Goal: Check status: Check status

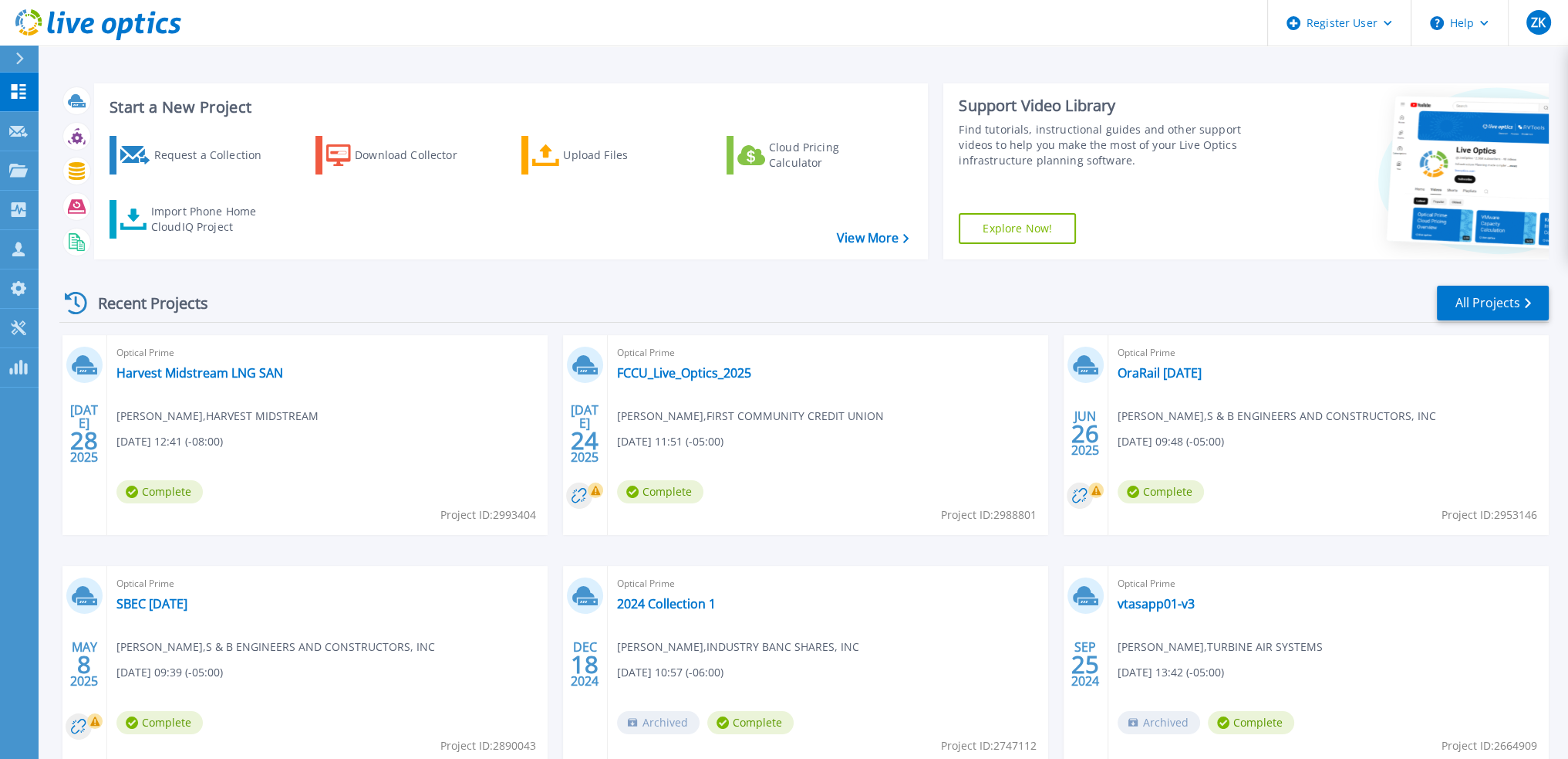
click at [17, 54] on icon at bounding box center [19, 58] width 7 height 12
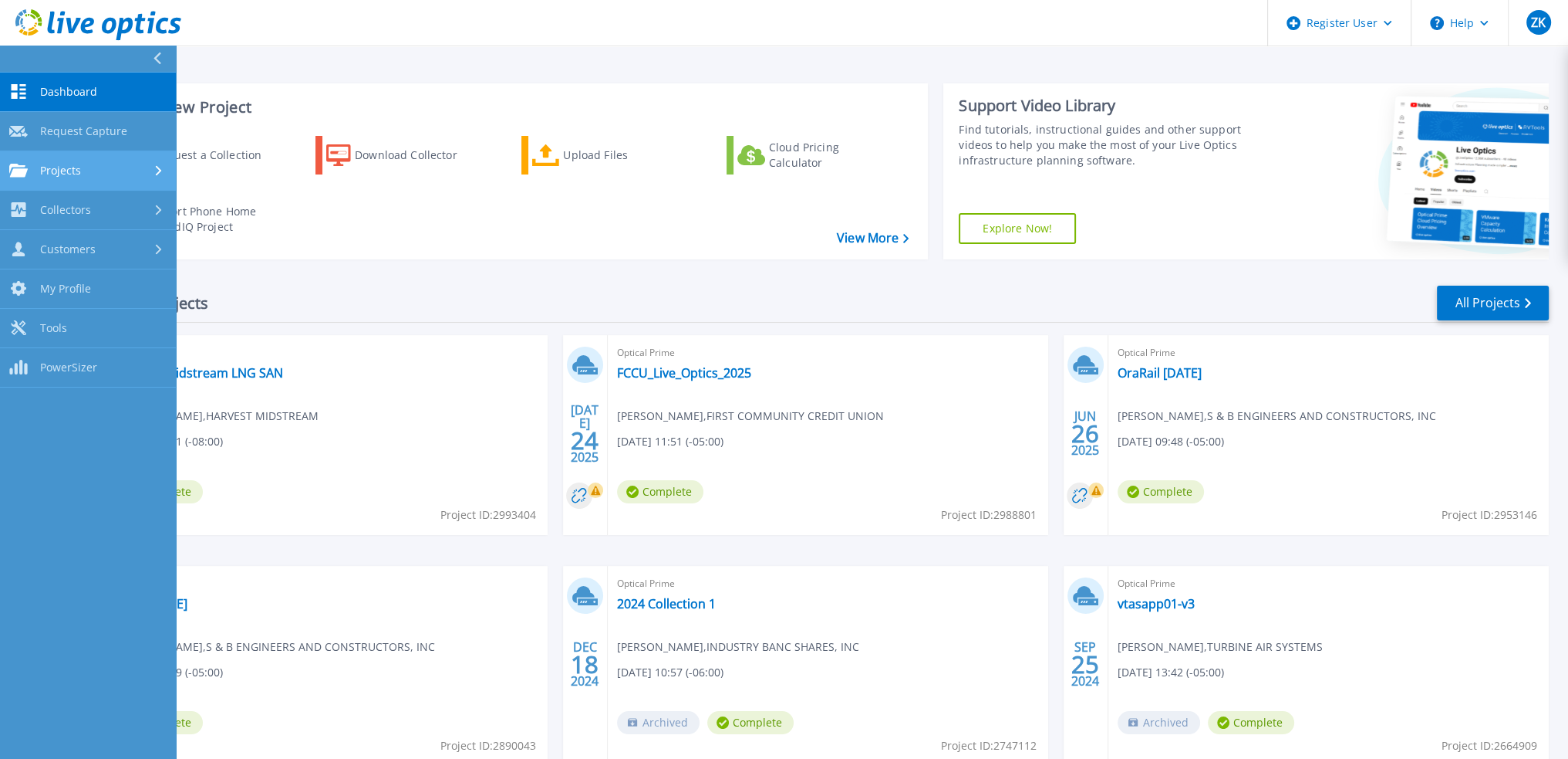
click at [76, 169] on span "Projects" at bounding box center [60, 171] width 41 height 14
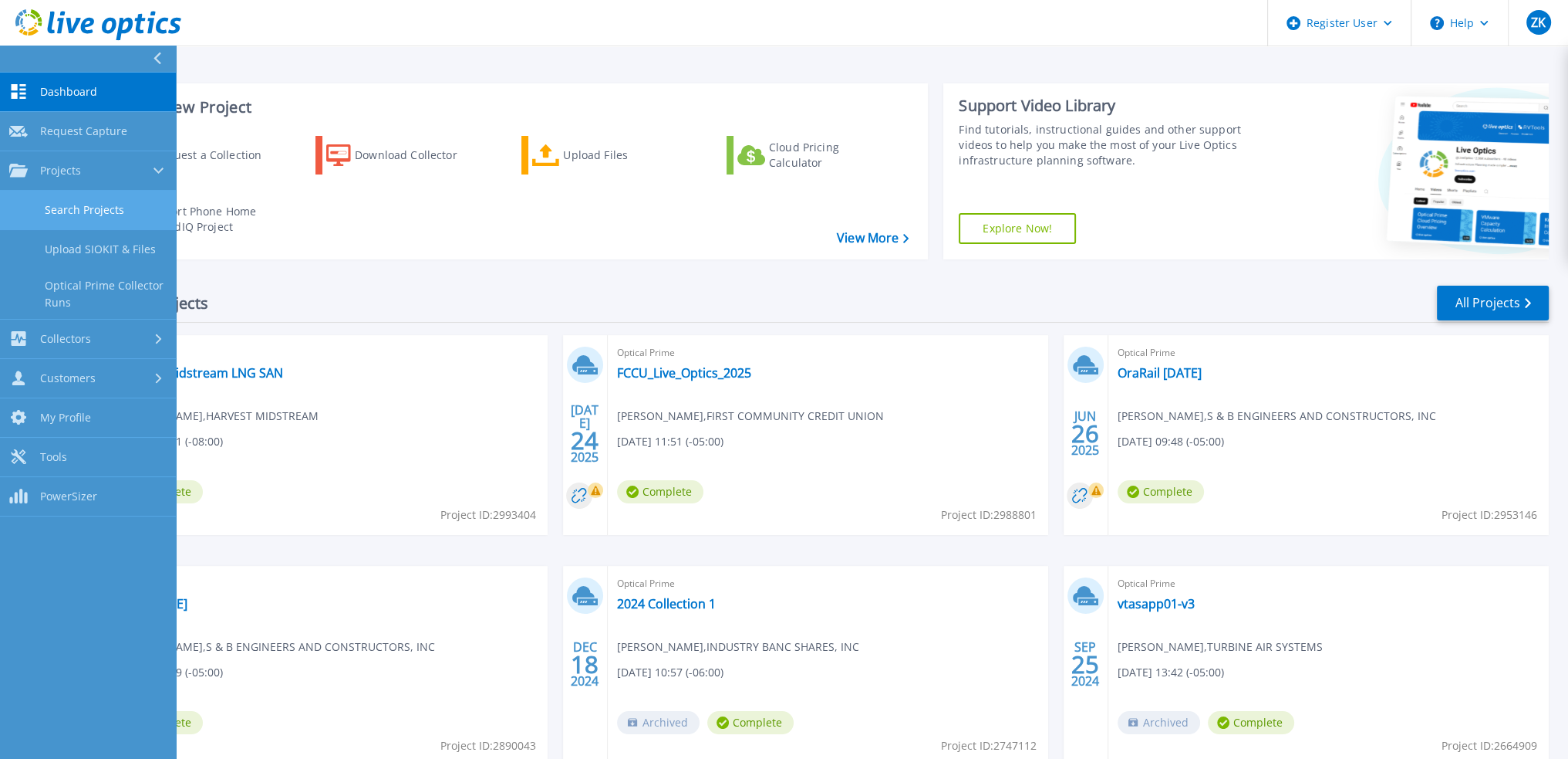
click at [126, 201] on link "Search Projects" at bounding box center [87, 210] width 176 height 39
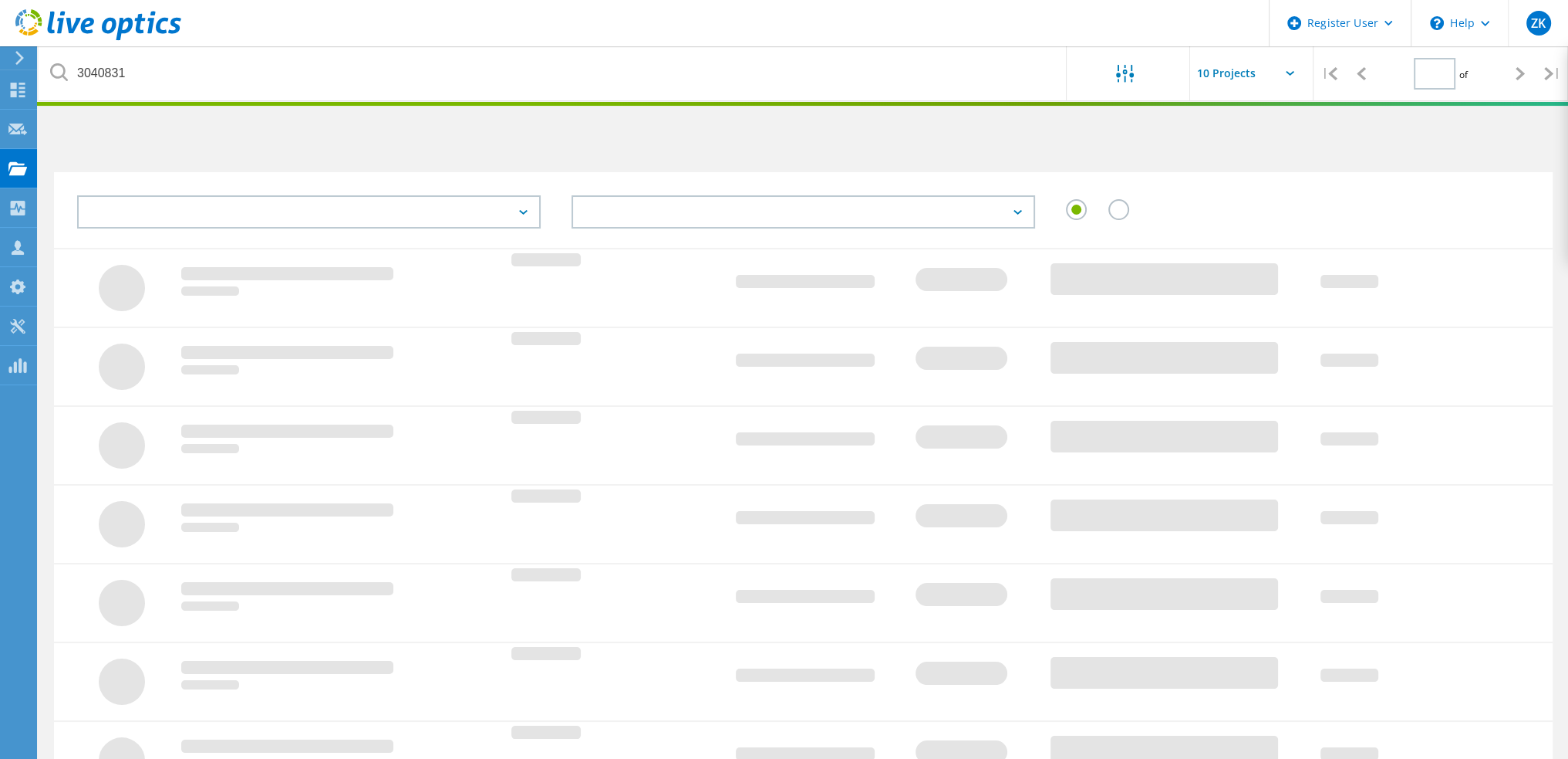
type input "1"
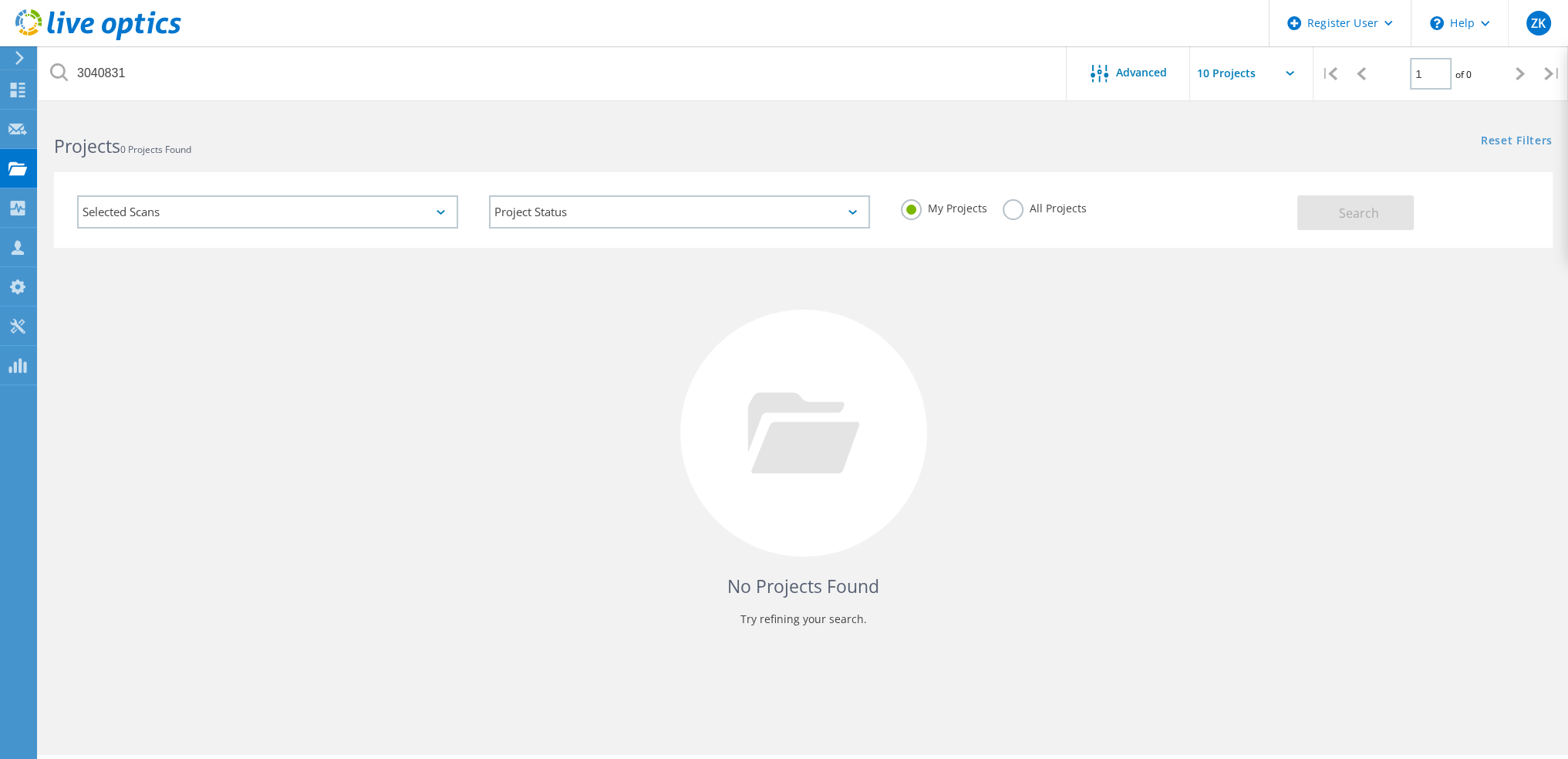
click at [1044, 209] on label "All Projects" at bounding box center [1044, 206] width 84 height 15
click at [0, 0] on input "All Projects" at bounding box center [0, 0] width 0 height 0
click at [1317, 215] on button "Search" at bounding box center [1356, 213] width 116 height 35
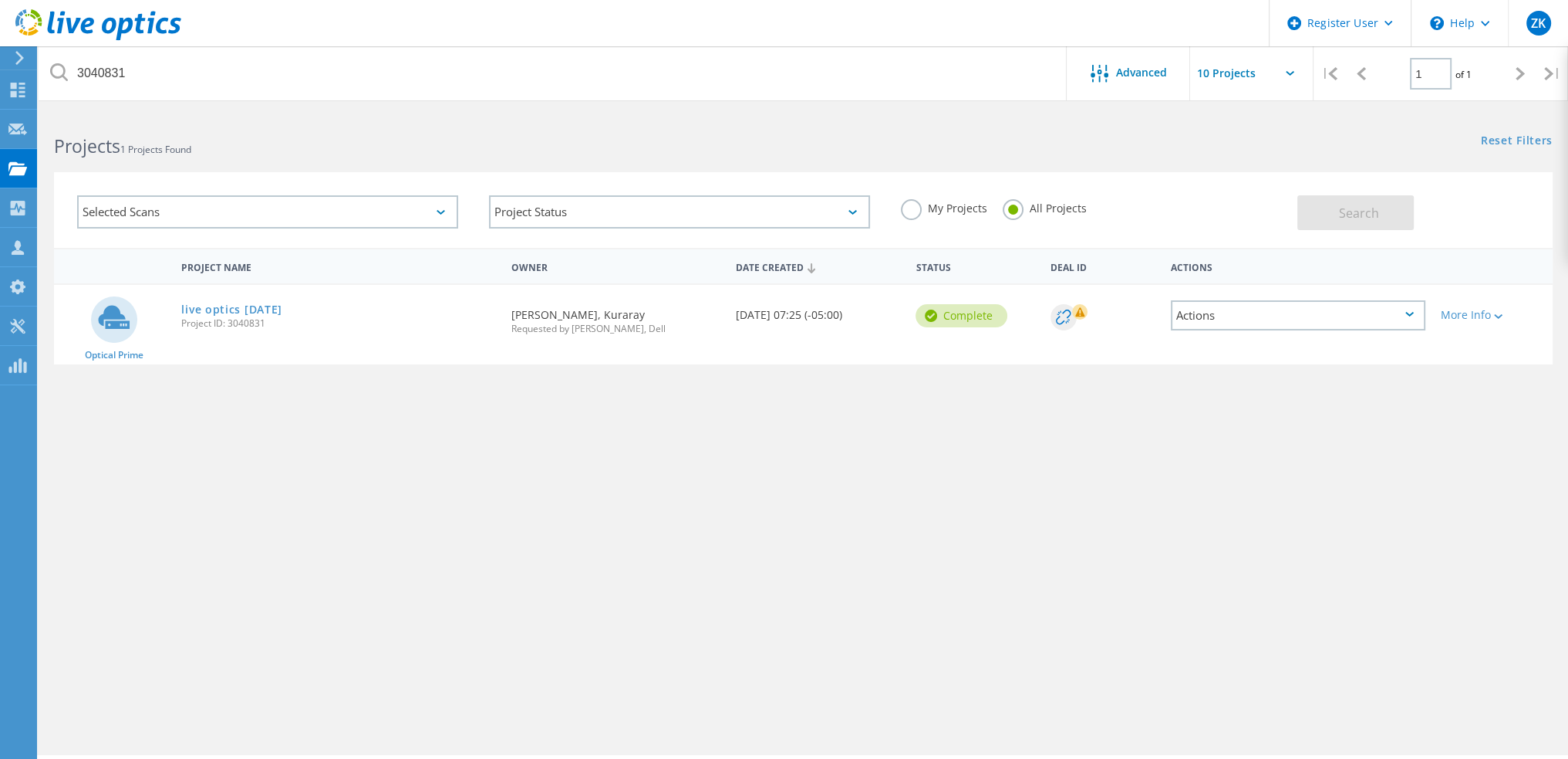
click at [269, 315] on div "live optics [DATE] Project ID: 3040831" at bounding box center [339, 314] width 329 height 58
click at [265, 305] on link "live optics [DATE]" at bounding box center [231, 309] width 101 height 11
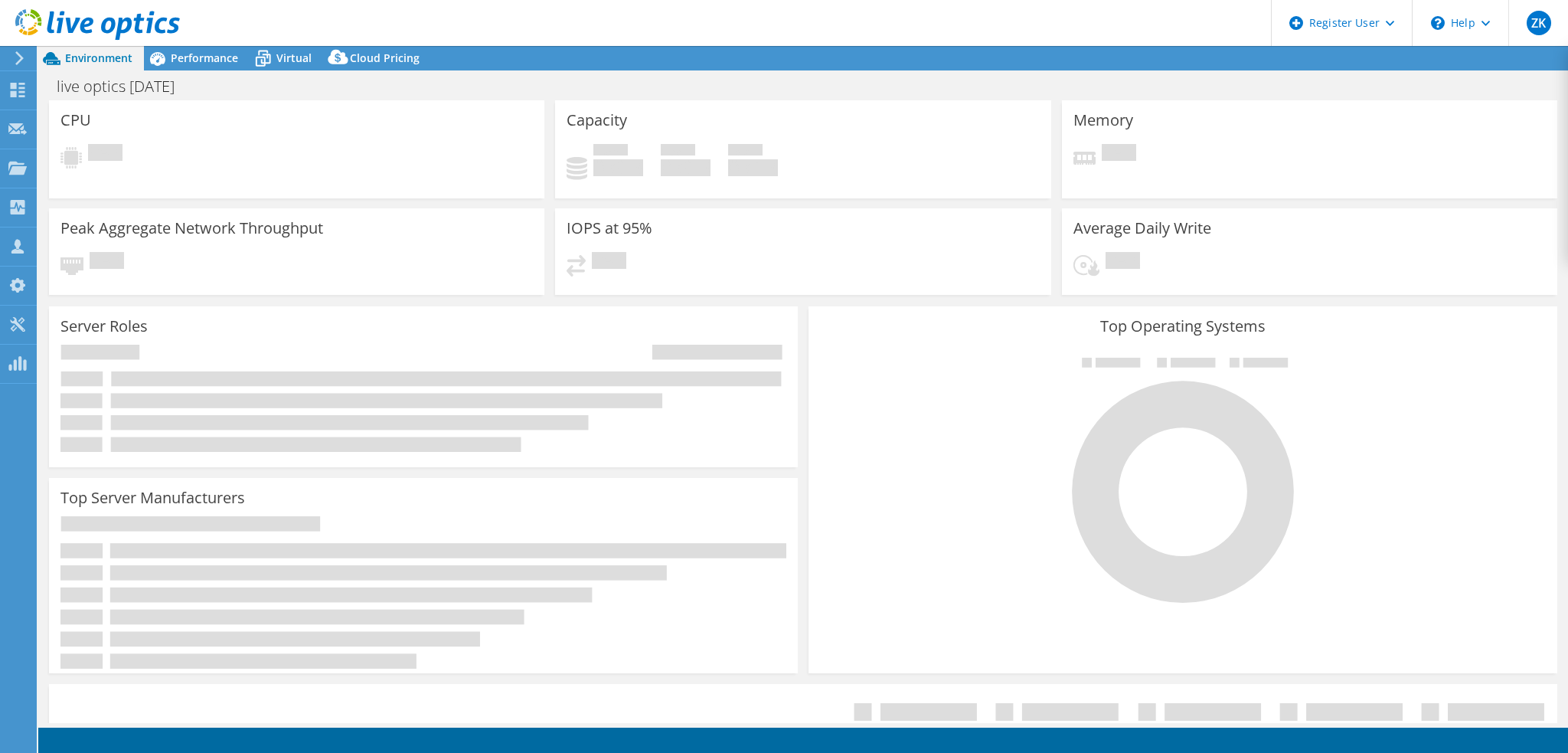
select select "USD"
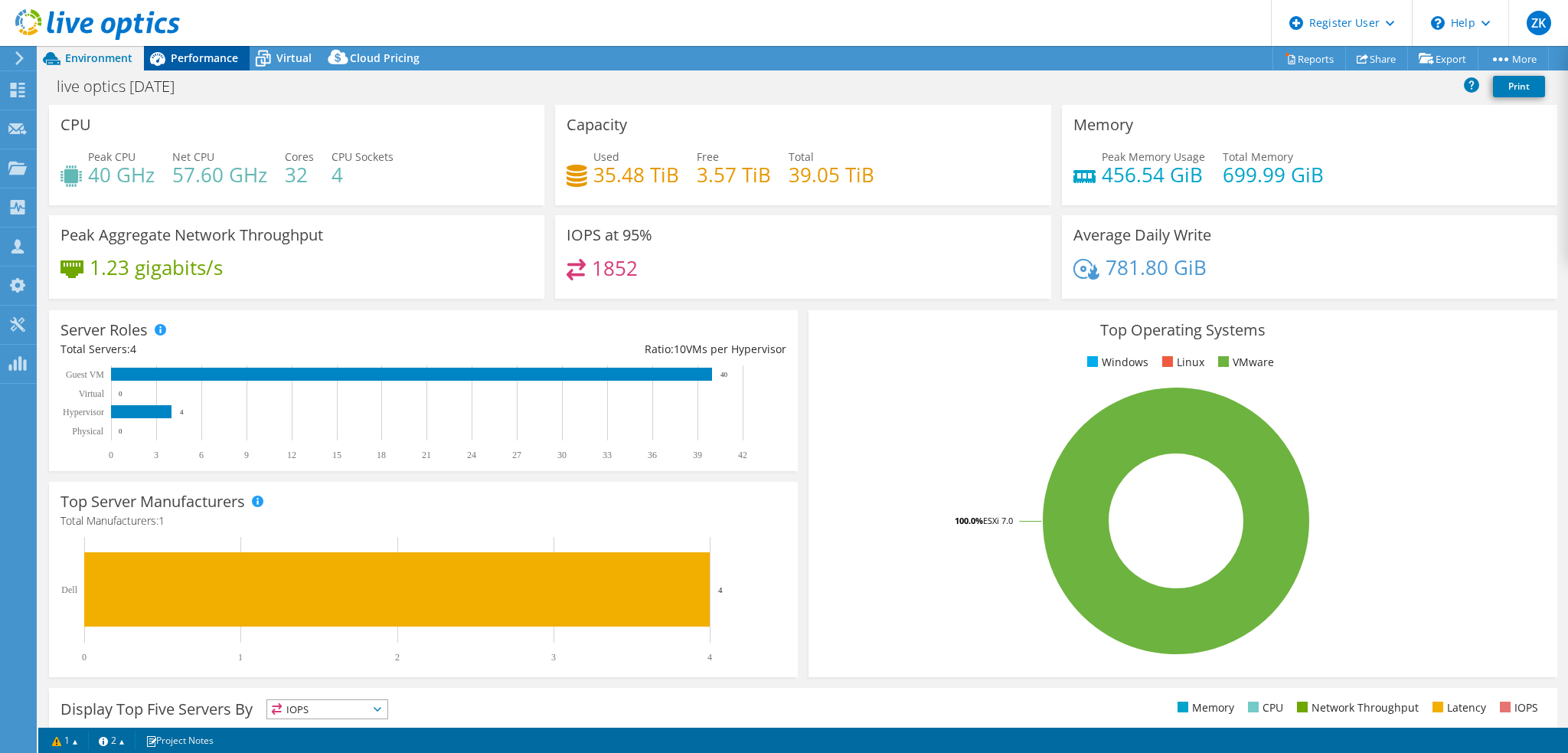
click at [169, 64] on icon at bounding box center [157, 59] width 26 height 26
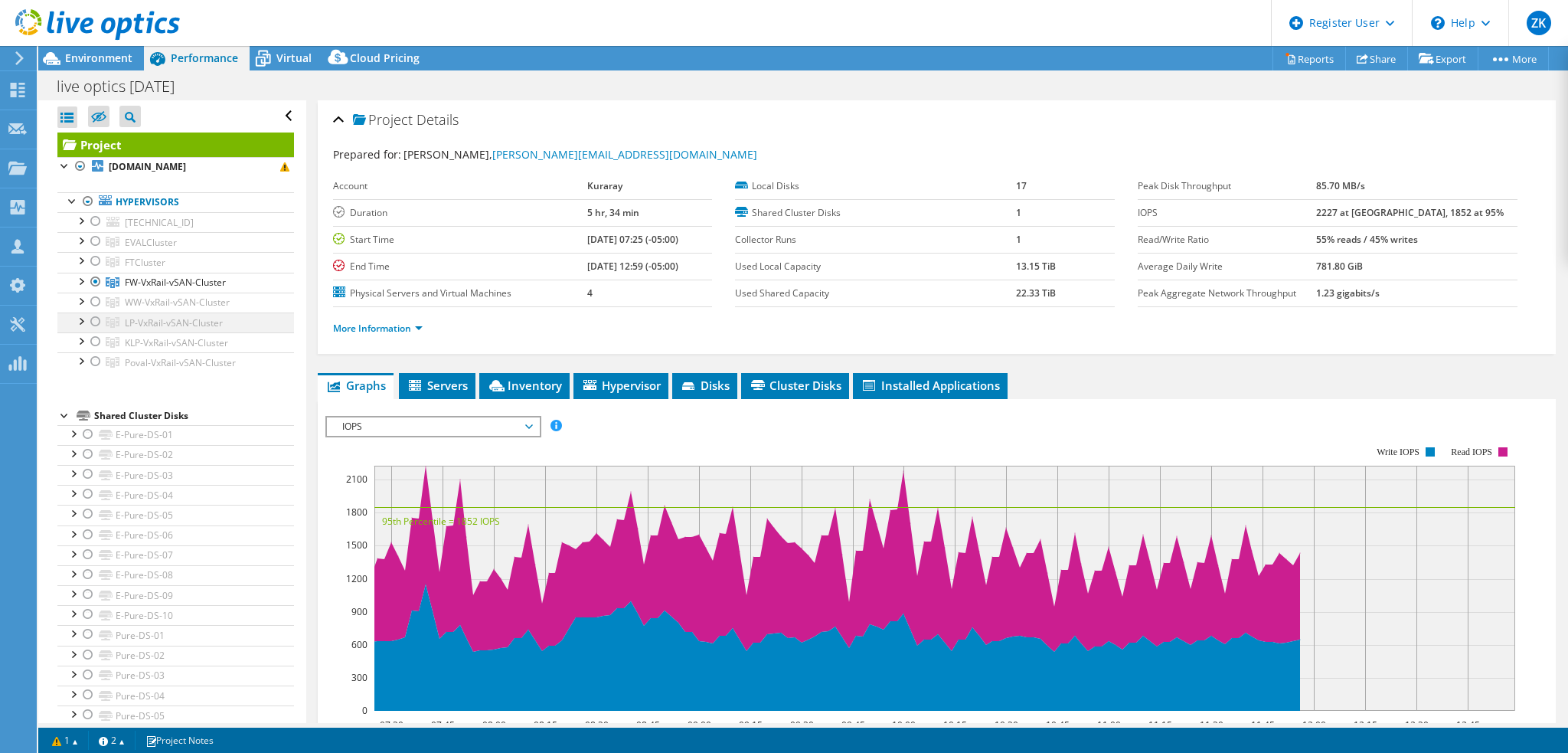
click at [95, 319] on div at bounding box center [96, 321] width 16 height 18
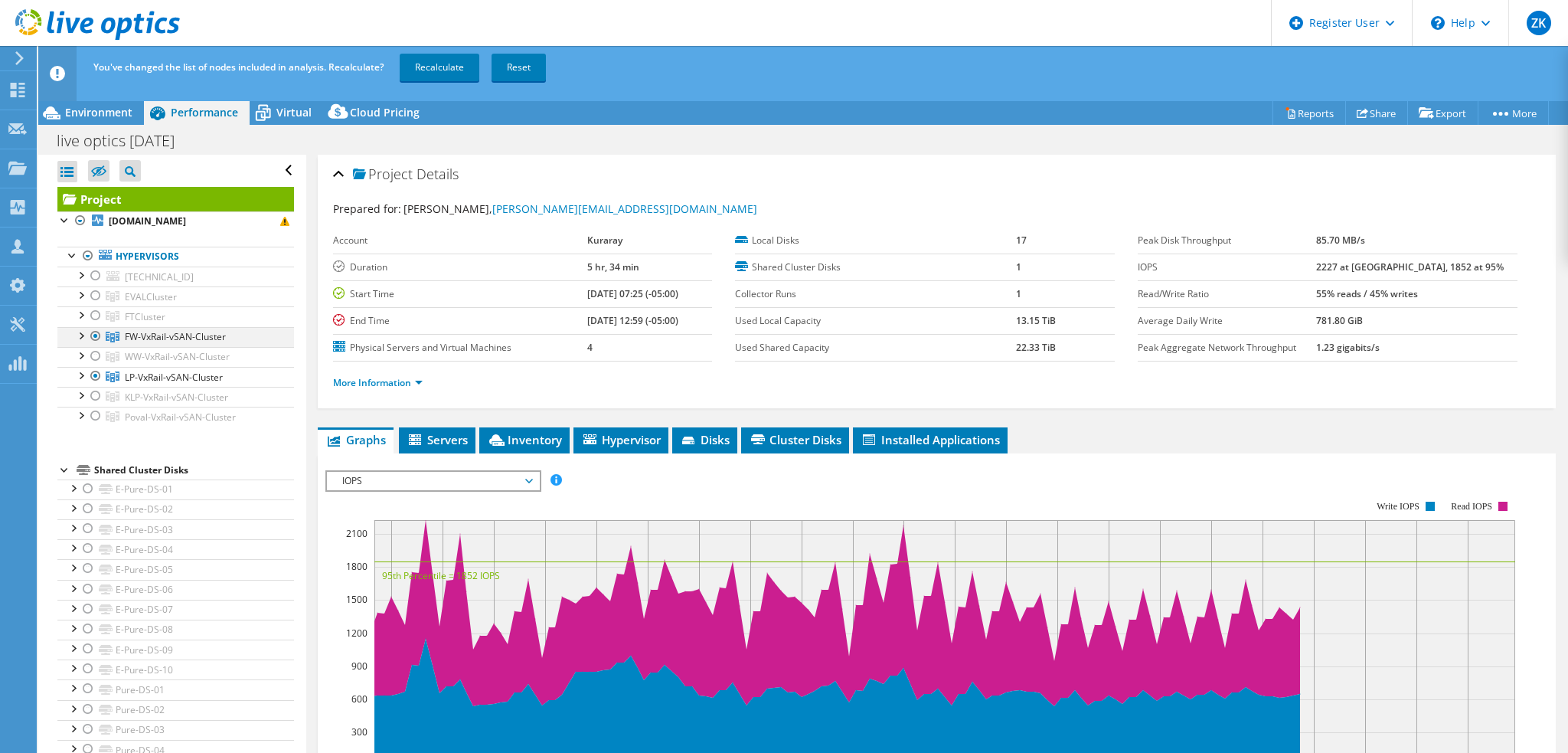
click at [98, 331] on div at bounding box center [96, 336] width 16 height 18
click at [448, 59] on link "Recalculate" at bounding box center [439, 67] width 79 height 27
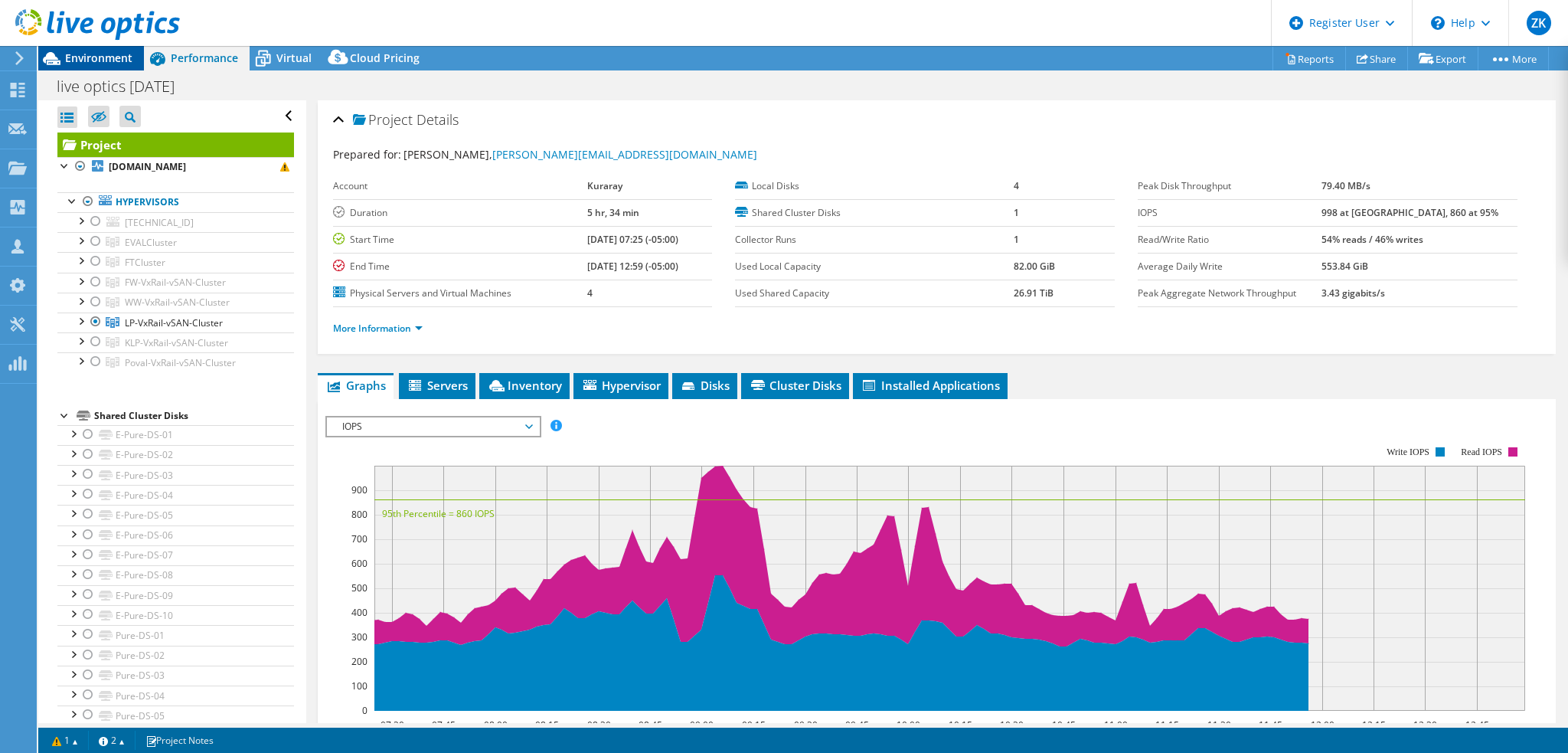
click at [107, 54] on span "Environment" at bounding box center [99, 58] width 68 height 15
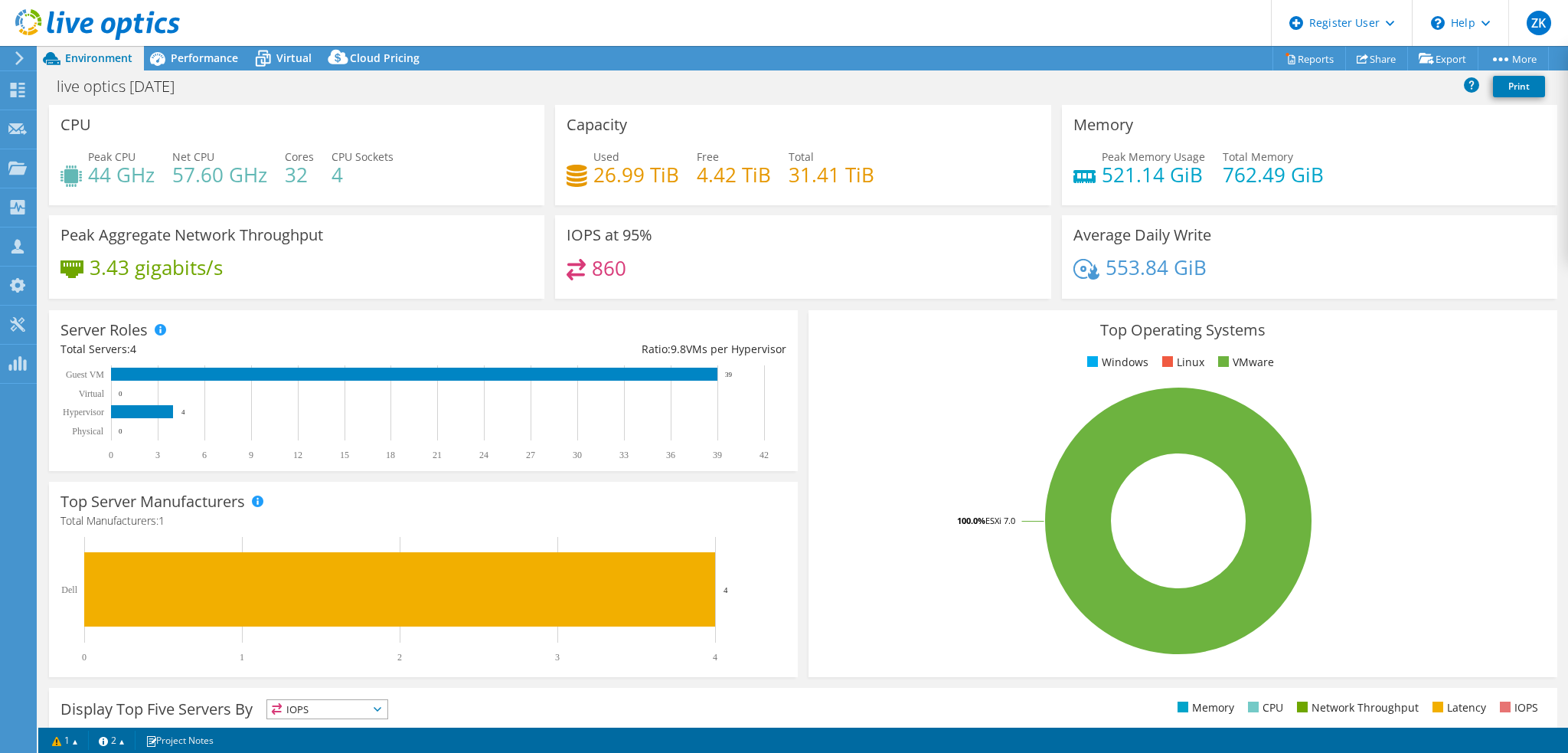
drag, startPoint x: 206, startPoint y: 59, endPoint x: 195, endPoint y: 79, distance: 22.8
click at [206, 59] on span "Performance" at bounding box center [205, 58] width 68 height 15
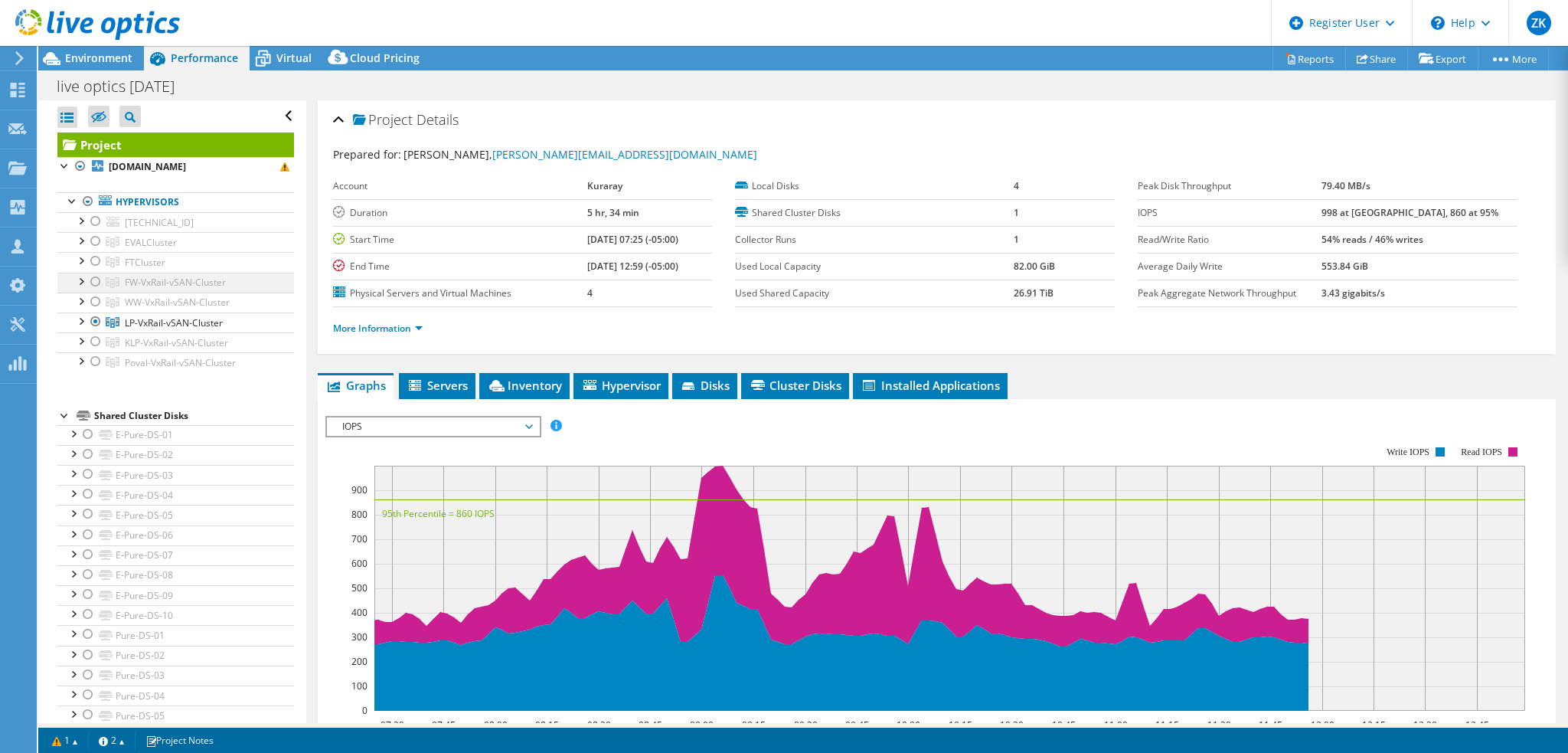
click at [93, 281] on div at bounding box center [96, 282] width 16 height 18
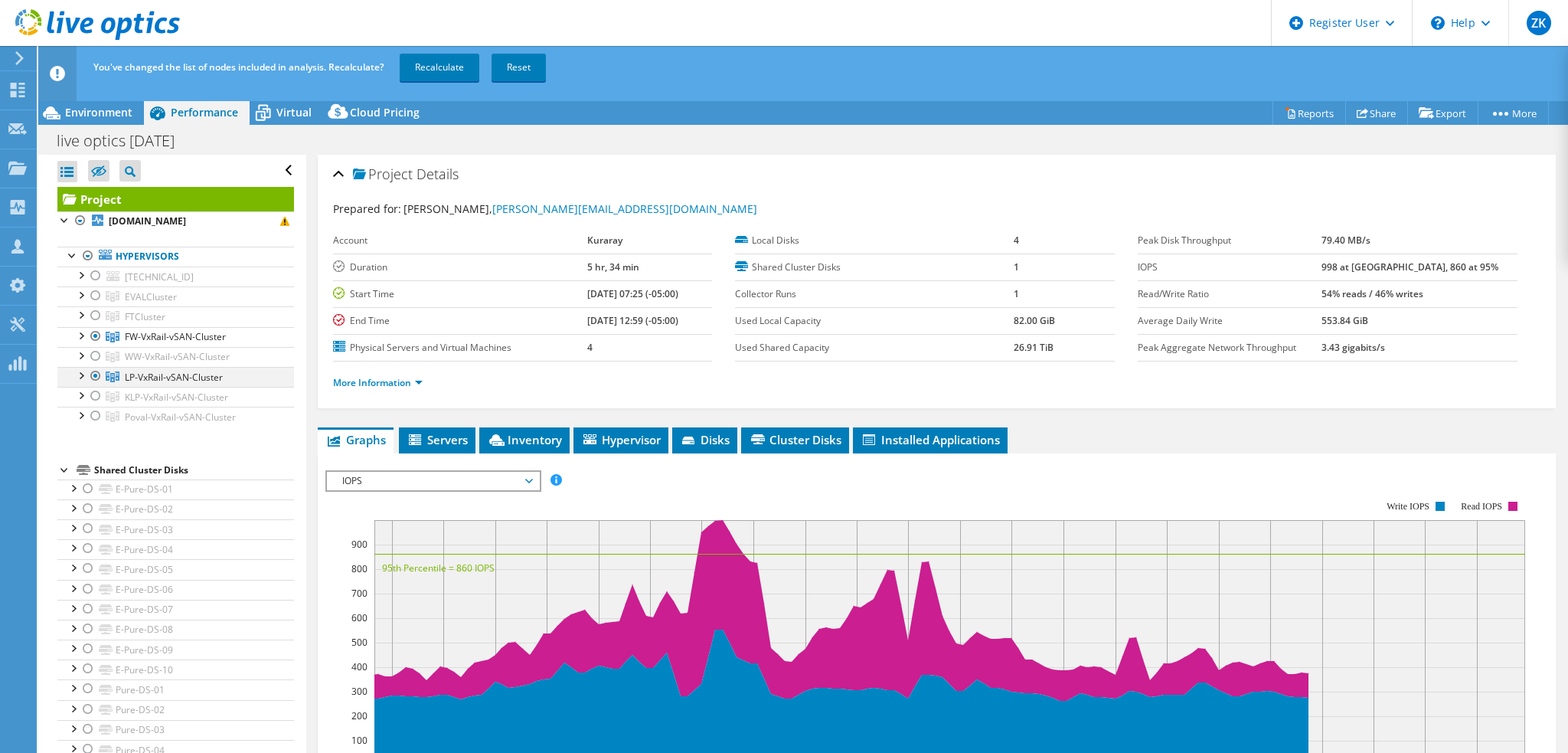
click at [95, 372] on div at bounding box center [96, 376] width 16 height 18
click at [456, 71] on link "Recalculate" at bounding box center [439, 67] width 79 height 27
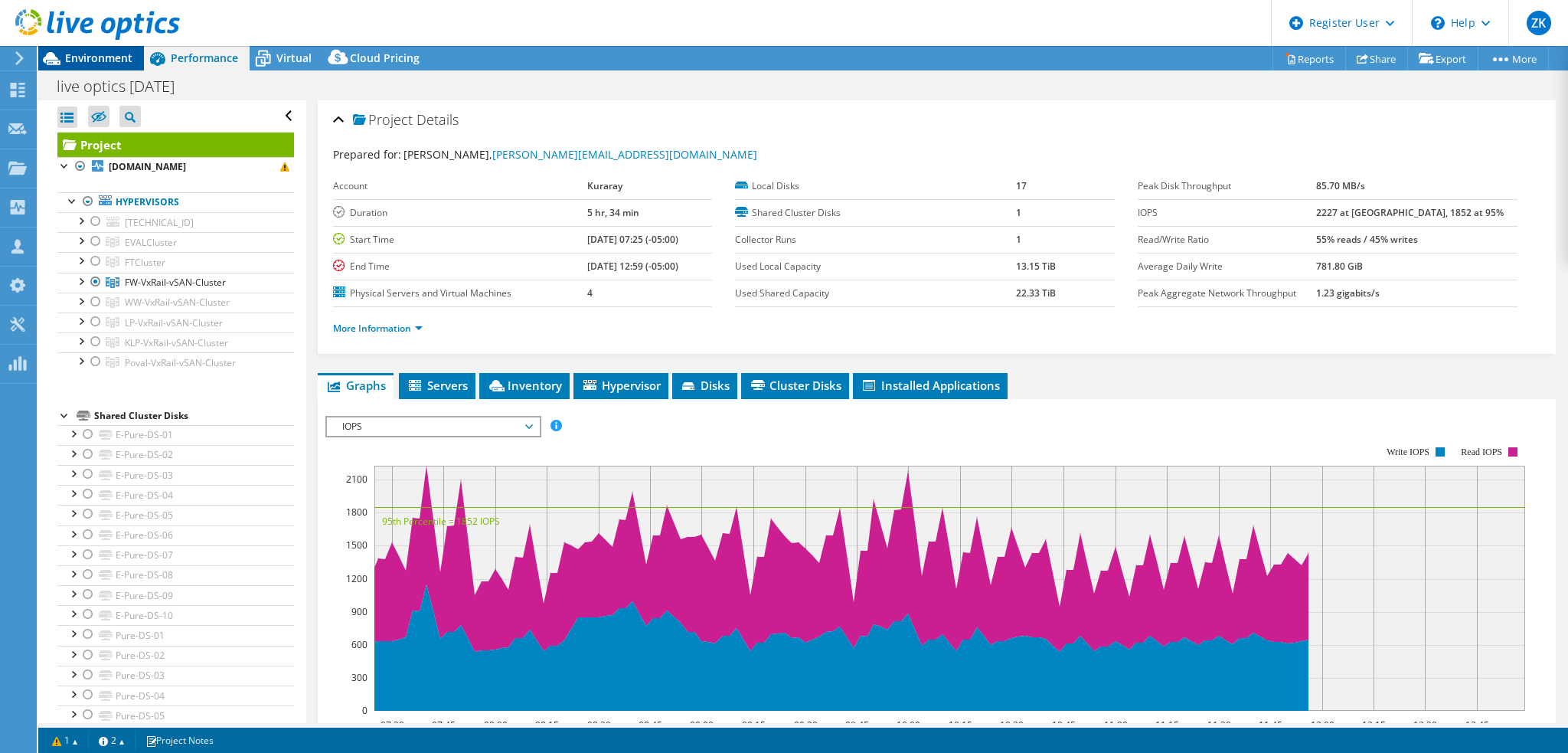
click at [109, 58] on span "Environment" at bounding box center [99, 58] width 68 height 15
